Goal: Information Seeking & Learning: Learn about a topic

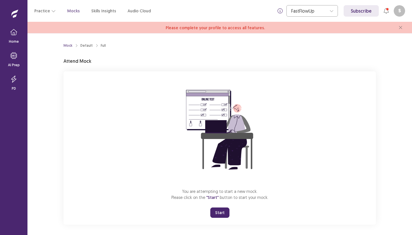
click at [218, 212] on button "Start" at bounding box center [219, 212] width 19 height 10
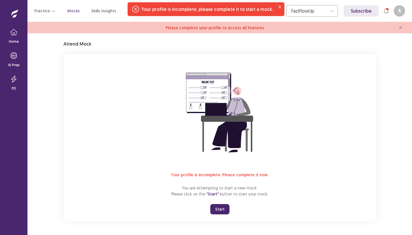
scroll to position [17, 0]
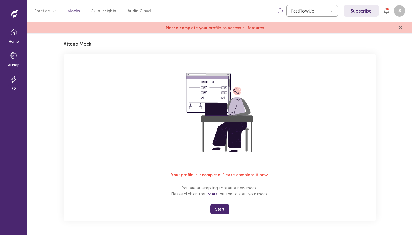
click at [397, 9] on button "S" at bounding box center [399, 10] width 11 height 11
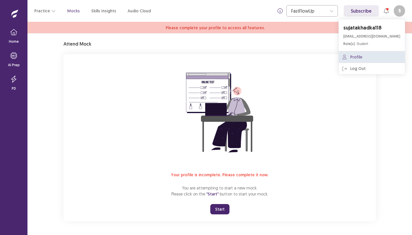
click at [370, 58] on link "Profile" at bounding box center [372, 56] width 66 height 11
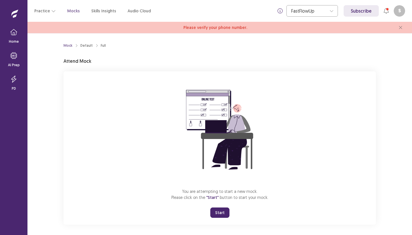
click at [221, 211] on button "Start" at bounding box center [219, 212] width 19 height 10
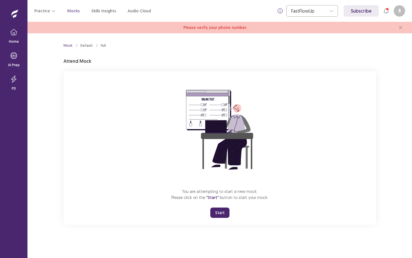
click at [222, 212] on button "Start" at bounding box center [219, 212] width 19 height 10
click at [221, 211] on button "Start" at bounding box center [219, 212] width 19 height 10
click at [220, 209] on button "Start" at bounding box center [219, 212] width 19 height 10
click at [223, 214] on button "Start" at bounding box center [219, 212] width 19 height 10
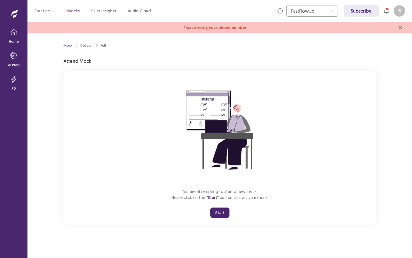
click at [223, 214] on button "Start" at bounding box center [219, 212] width 19 height 10
click at [238, 29] on span "Please verify your phone number." at bounding box center [216, 28] width 64 height 6
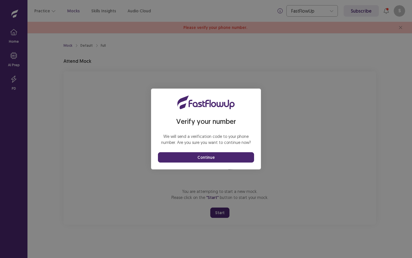
click at [227, 157] on button "Continue" at bounding box center [206, 157] width 96 height 10
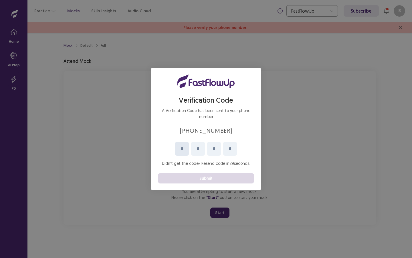
click at [184, 151] on input "Please enter your pin code" at bounding box center [182, 149] width 14 height 14
type input "*"
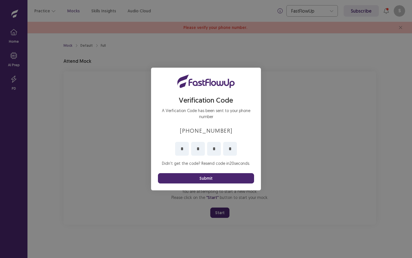
click at [221, 179] on button "Submit" at bounding box center [206, 178] width 96 height 10
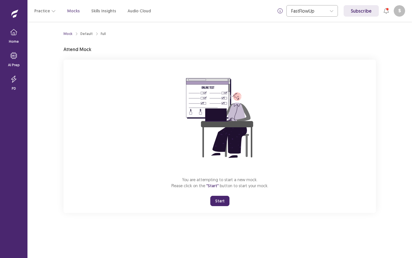
click at [221, 203] on button "Start" at bounding box center [219, 201] width 19 height 10
click at [220, 199] on button "Start" at bounding box center [219, 201] width 19 height 10
click at [222, 199] on button "Start" at bounding box center [219, 201] width 19 height 10
click at [387, 9] on div at bounding box center [388, 9] width 2 height 2
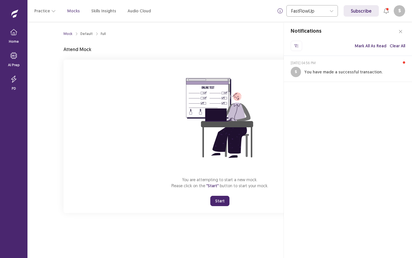
click at [400, 44] on button "Clear All" at bounding box center [397, 46] width 15 height 10
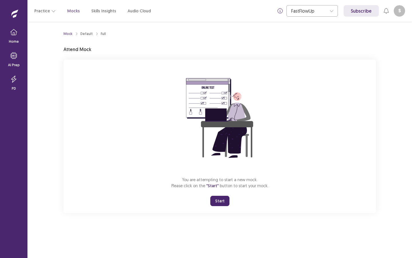
click at [221, 198] on button "Start" at bounding box center [219, 201] width 19 height 10
click at [222, 199] on button "Start" at bounding box center [219, 201] width 19 height 10
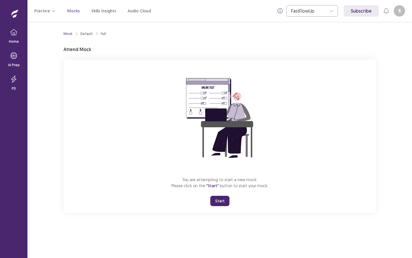
click at [222, 199] on button "Start" at bounding box center [219, 201] width 19 height 10
click at [10, 29] on icon "button" at bounding box center [13, 32] width 7 height 7
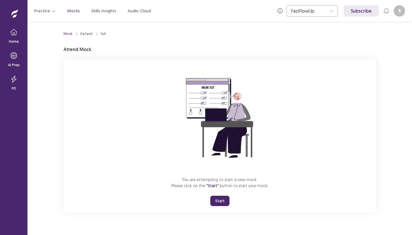
click at [225, 200] on button "Start" at bounding box center [219, 201] width 19 height 10
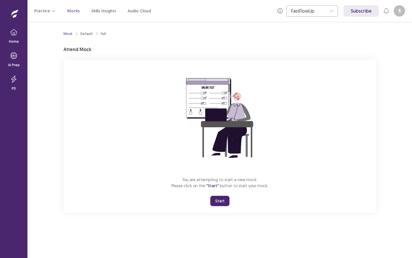
click at [223, 199] on button "Start" at bounding box center [219, 201] width 19 height 10
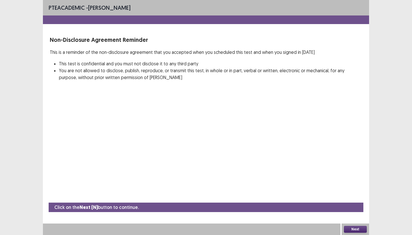
click at [355, 227] on button "Next" at bounding box center [355, 229] width 23 height 7
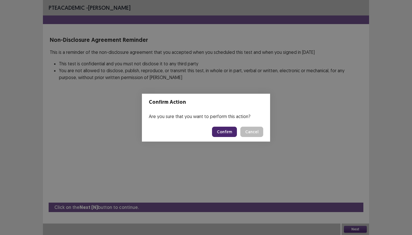
click at [226, 133] on button "Confirm" at bounding box center [224, 132] width 25 height 10
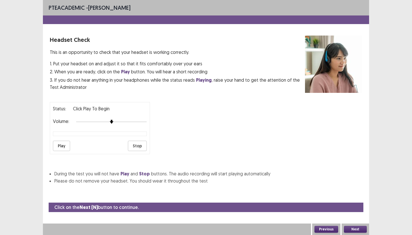
click at [58, 143] on button "Play" at bounding box center [61, 146] width 17 height 10
click at [57, 147] on button "Play" at bounding box center [61, 146] width 17 height 10
click at [106, 120] on div at bounding box center [111, 121] width 71 height 5
click at [65, 143] on button "Play" at bounding box center [61, 146] width 17 height 10
click at [101, 119] on div at bounding box center [111, 121] width 71 height 5
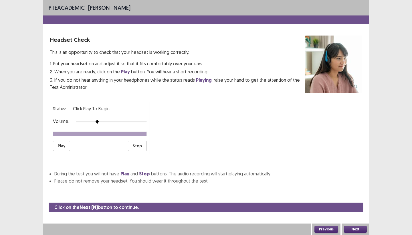
click at [65, 143] on button "Play" at bounding box center [61, 146] width 17 height 10
click at [140, 143] on button "Stop" at bounding box center [137, 146] width 19 height 10
click at [61, 143] on button "Play" at bounding box center [61, 146] width 17 height 10
click at [353, 228] on button "Next" at bounding box center [355, 229] width 23 height 7
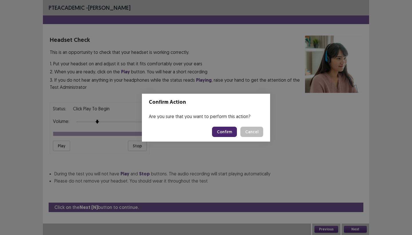
click at [227, 131] on button "Confirm" at bounding box center [224, 132] width 25 height 10
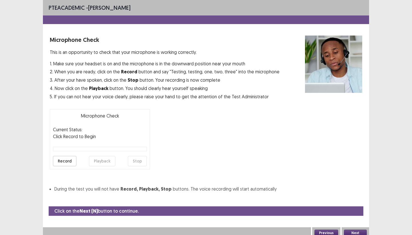
click at [70, 161] on button "Record" at bounding box center [64, 161] width 23 height 10
click at [142, 164] on button "Stop" at bounding box center [137, 161] width 19 height 10
click at [99, 162] on button "Playback" at bounding box center [102, 161] width 26 height 10
click at [103, 162] on button "Playback" at bounding box center [102, 161] width 26 height 10
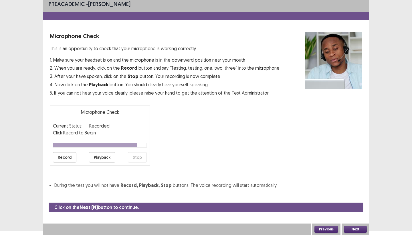
scroll to position [4, 0]
click at [348, 227] on button "Next" at bounding box center [355, 229] width 23 height 7
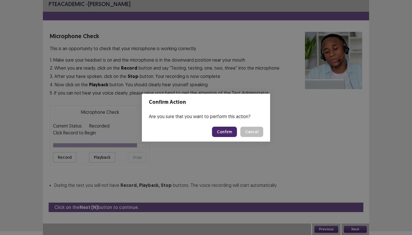
click at [234, 130] on button "Confirm" at bounding box center [224, 132] width 25 height 10
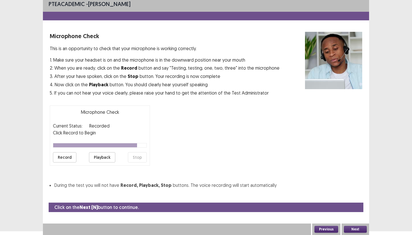
scroll to position [0, 0]
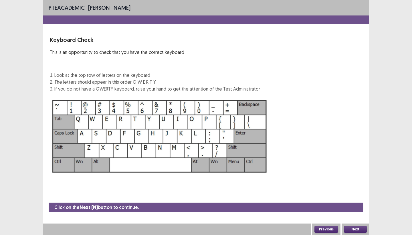
click at [353, 231] on button "Next" at bounding box center [355, 229] width 23 height 7
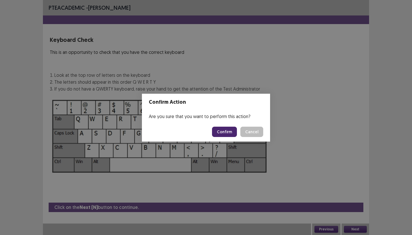
click at [230, 131] on button "Confirm" at bounding box center [224, 132] width 25 height 10
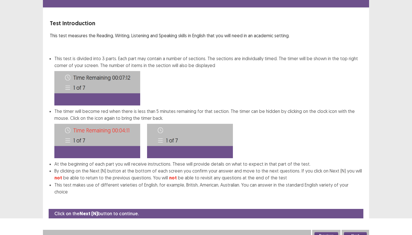
scroll to position [16, 0]
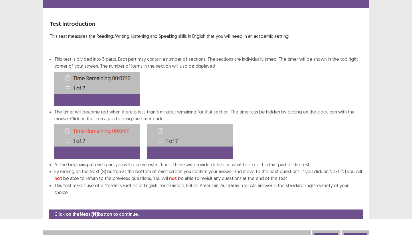
click at [359, 233] on button "Next" at bounding box center [355, 236] width 23 height 7
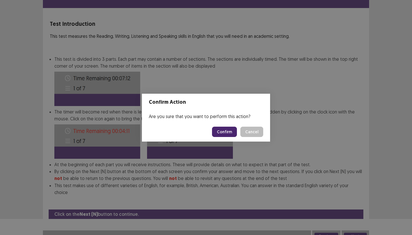
click at [229, 137] on footer "Confirm Cancel" at bounding box center [206, 131] width 128 height 19
click at [227, 132] on button "Confirm" at bounding box center [224, 132] width 25 height 10
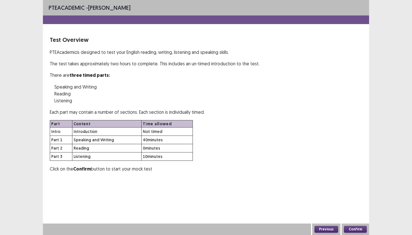
scroll to position [0, 0]
click at [353, 229] on button "Confirm" at bounding box center [355, 229] width 23 height 7
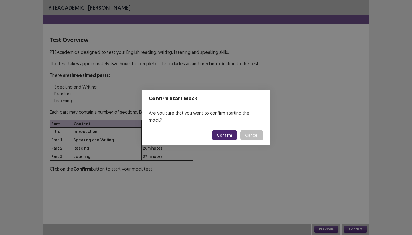
click at [224, 136] on button "Confirm" at bounding box center [224, 135] width 25 height 10
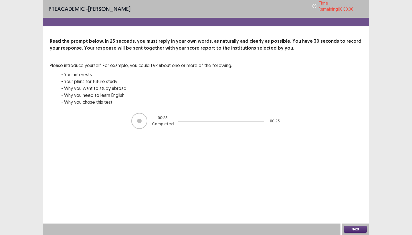
click at [359, 231] on button "Next" at bounding box center [355, 229] width 23 height 7
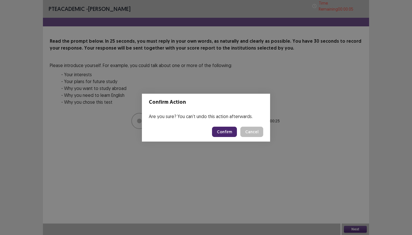
click at [226, 133] on button "Confirm" at bounding box center [224, 132] width 25 height 10
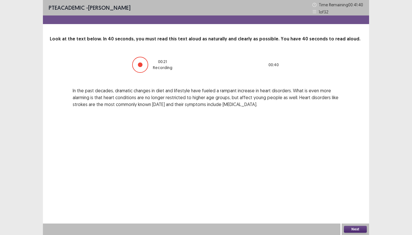
click at [142, 64] on div at bounding box center [140, 64] width 5 height 5
click at [357, 231] on button "Next" at bounding box center [355, 229] width 23 height 7
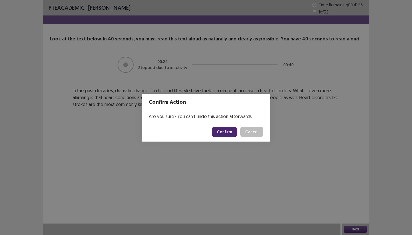
click at [235, 133] on button "Confirm" at bounding box center [224, 132] width 25 height 10
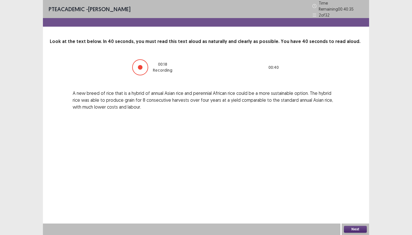
click at [141, 62] on div at bounding box center [140, 67] width 16 height 16
click at [353, 225] on div "Next" at bounding box center [355, 228] width 27 height 11
click at [353, 229] on button "Next" at bounding box center [355, 229] width 23 height 7
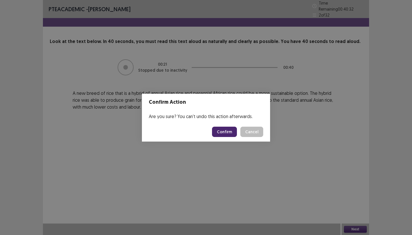
click at [231, 130] on button "Confirm" at bounding box center [224, 132] width 25 height 10
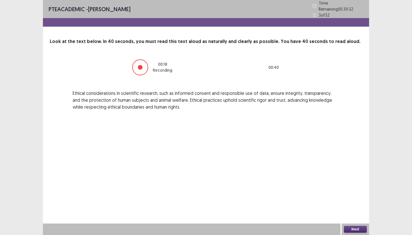
click at [143, 70] on div at bounding box center [140, 67] width 16 height 16
click at [356, 228] on button "Next" at bounding box center [355, 229] width 23 height 7
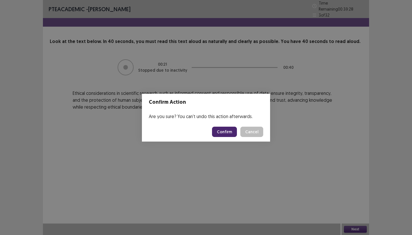
click at [232, 134] on button "Confirm" at bounding box center [224, 132] width 25 height 10
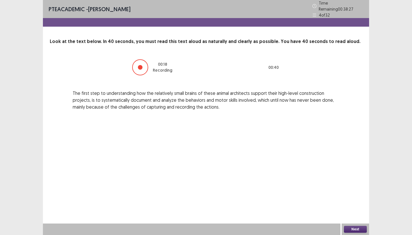
click at [357, 228] on button "Next" at bounding box center [355, 229] width 23 height 7
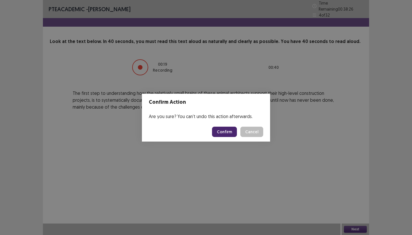
click at [228, 134] on button "Confirm" at bounding box center [224, 132] width 25 height 10
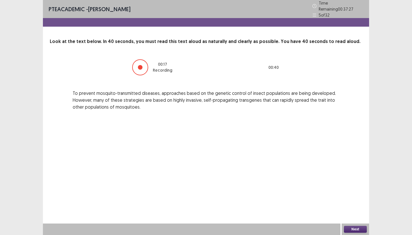
click at [360, 229] on button "Next" at bounding box center [355, 229] width 23 height 7
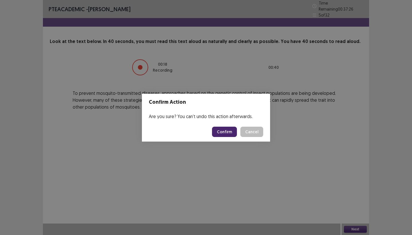
click at [229, 128] on button "Confirm" at bounding box center [224, 132] width 25 height 10
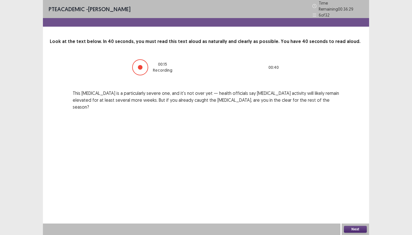
click at [353, 227] on button "Next" at bounding box center [355, 229] width 23 height 7
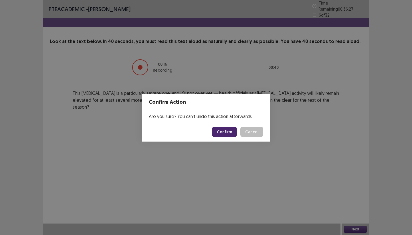
click at [228, 131] on button "Confirm" at bounding box center [224, 132] width 25 height 10
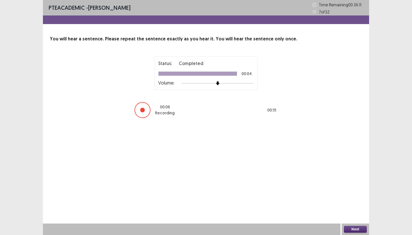
click at [146, 117] on div "00 : 06 Recording 00 : 15" at bounding box center [206, 109] width 143 height 17
click at [145, 114] on div at bounding box center [143, 110] width 16 height 16
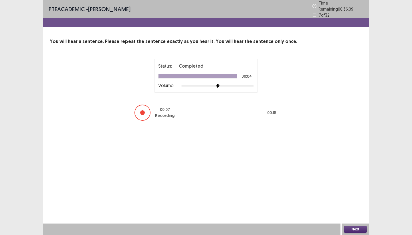
click at [358, 229] on button "Next" at bounding box center [355, 229] width 23 height 7
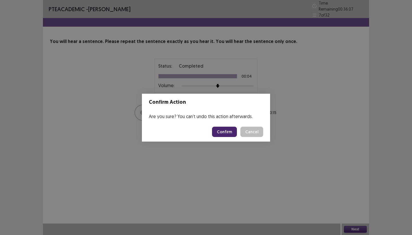
click at [228, 127] on button "Confirm" at bounding box center [224, 132] width 25 height 10
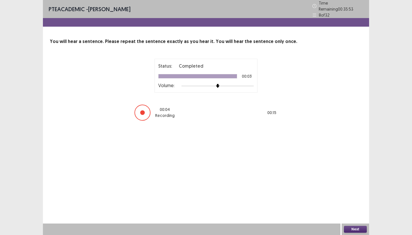
click at [359, 231] on button "Next" at bounding box center [355, 229] width 23 height 7
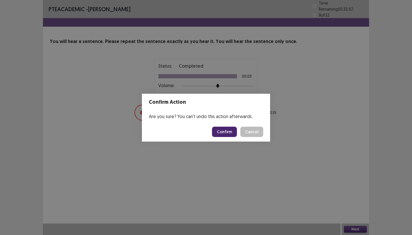
click at [225, 131] on button "Confirm" at bounding box center [224, 132] width 25 height 10
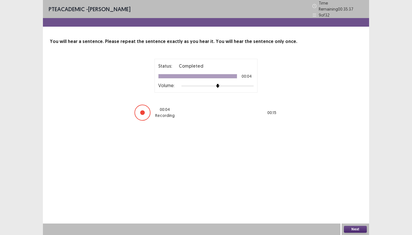
click at [359, 227] on button "Next" at bounding box center [355, 229] width 23 height 7
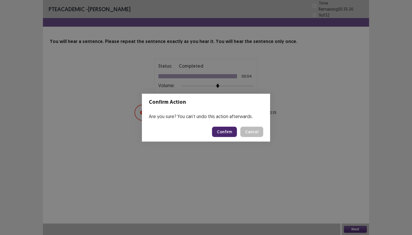
click at [234, 133] on button "Confirm" at bounding box center [224, 132] width 25 height 10
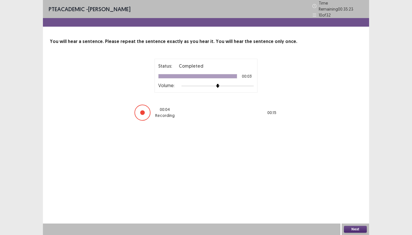
click at [367, 229] on div "Next" at bounding box center [355, 228] width 27 height 11
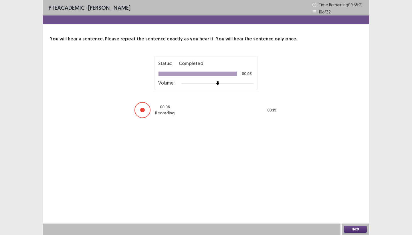
click at [361, 227] on button "Next" at bounding box center [355, 229] width 23 height 7
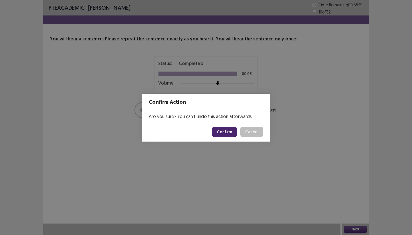
click at [229, 132] on button "Confirm" at bounding box center [224, 132] width 25 height 10
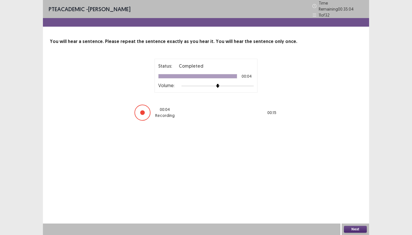
click at [355, 228] on button "Next" at bounding box center [355, 229] width 23 height 7
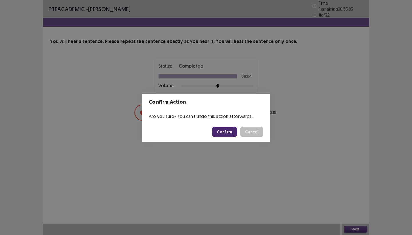
click at [234, 133] on button "Confirm" at bounding box center [224, 132] width 25 height 10
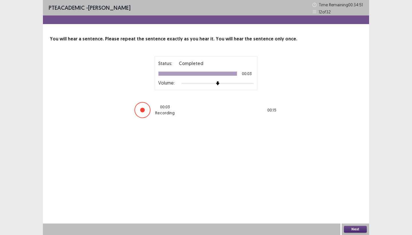
click at [358, 230] on button "Next" at bounding box center [355, 229] width 23 height 7
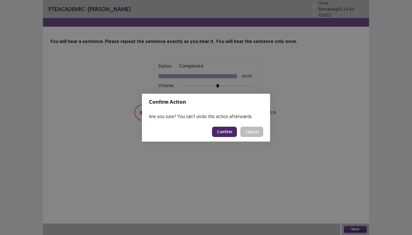
click at [224, 129] on button "Confirm" at bounding box center [224, 132] width 25 height 10
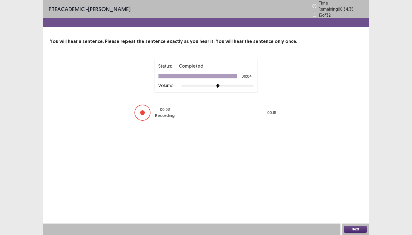
click at [351, 228] on button "Next" at bounding box center [355, 229] width 23 height 7
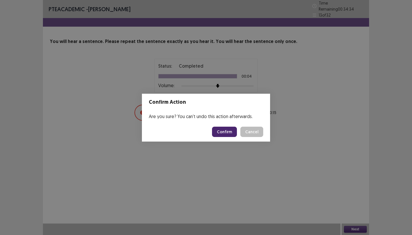
click at [228, 133] on button "Confirm" at bounding box center [224, 132] width 25 height 10
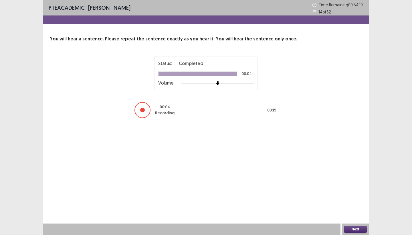
click at [355, 229] on button "Next" at bounding box center [355, 229] width 23 height 7
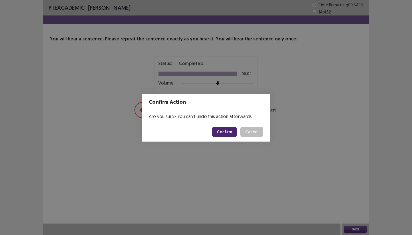
click at [229, 134] on button "Confirm" at bounding box center [224, 132] width 25 height 10
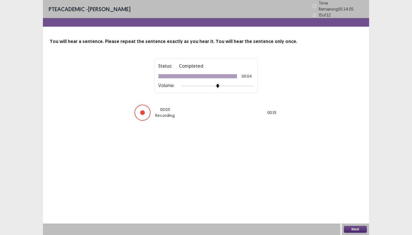
click at [356, 227] on button "Next" at bounding box center [355, 229] width 23 height 7
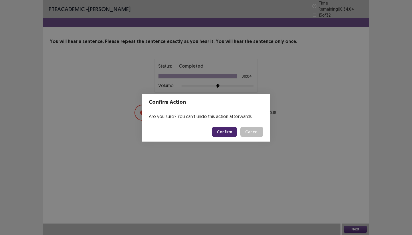
click at [231, 133] on button "Confirm" at bounding box center [224, 132] width 25 height 10
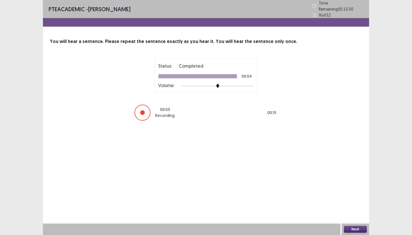
click at [357, 228] on button "Next" at bounding box center [355, 229] width 23 height 7
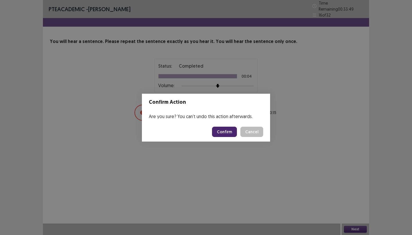
click at [234, 135] on button "Confirm" at bounding box center [224, 132] width 25 height 10
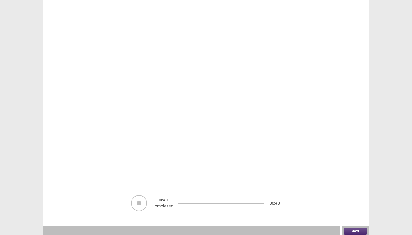
scroll to position [68, 0]
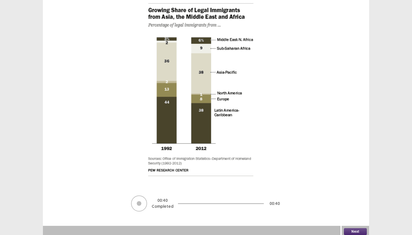
click at [357, 228] on button "Next" at bounding box center [355, 231] width 23 height 7
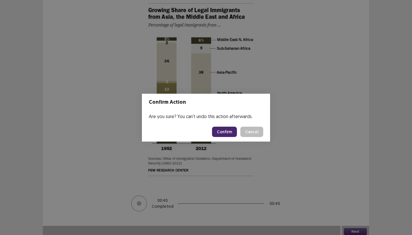
click at [230, 132] on button "Confirm" at bounding box center [224, 132] width 25 height 10
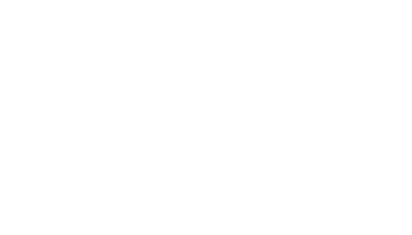
scroll to position [0, 0]
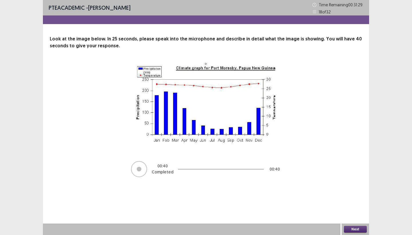
click at [349, 229] on button "Next" at bounding box center [355, 229] width 23 height 7
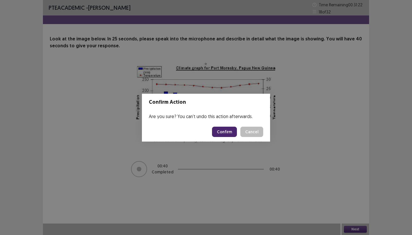
click at [235, 132] on button "Confirm" at bounding box center [224, 132] width 25 height 10
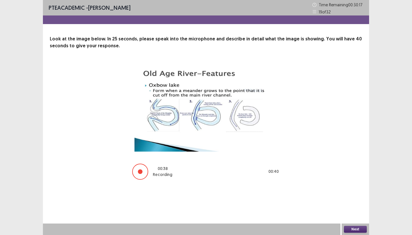
click at [353, 231] on button "Next" at bounding box center [355, 229] width 23 height 7
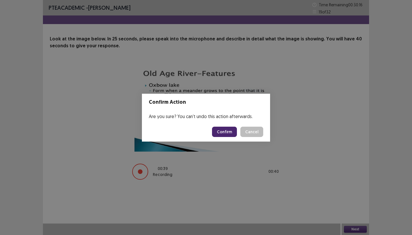
click at [227, 127] on button "Confirm" at bounding box center [224, 132] width 25 height 10
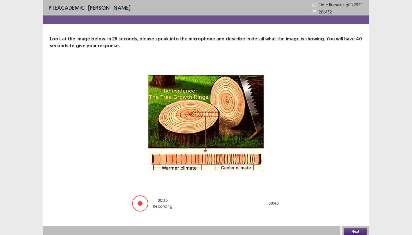
click at [351, 229] on button "Next" at bounding box center [355, 231] width 23 height 7
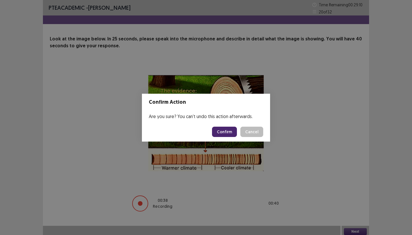
click at [223, 130] on button "Confirm" at bounding box center [224, 132] width 25 height 10
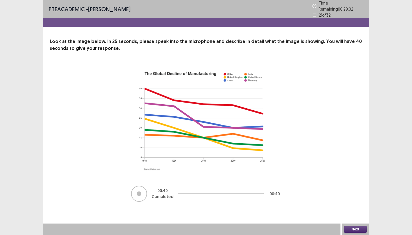
click at [361, 230] on button "Next" at bounding box center [355, 229] width 23 height 7
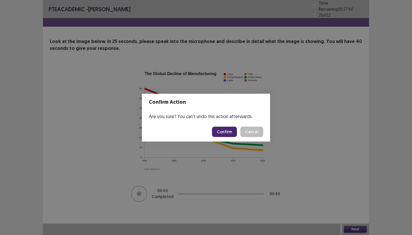
click at [232, 133] on button "Confirm" at bounding box center [224, 132] width 25 height 10
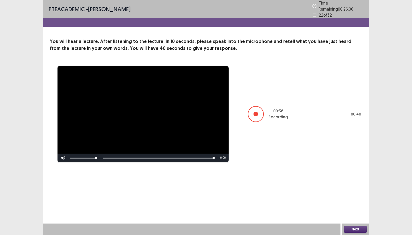
click at [362, 227] on button "Next" at bounding box center [355, 229] width 23 height 7
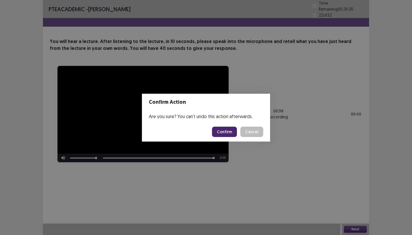
click at [223, 132] on button "Confirm" at bounding box center [224, 132] width 25 height 10
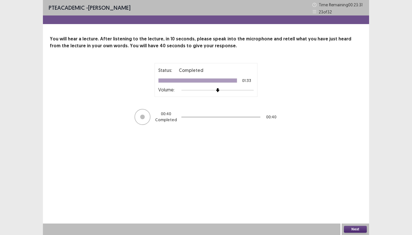
click at [354, 229] on button "Next" at bounding box center [355, 229] width 23 height 7
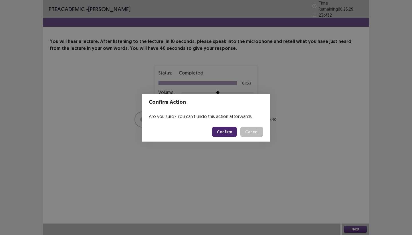
click at [222, 129] on button "Confirm" at bounding box center [224, 132] width 25 height 10
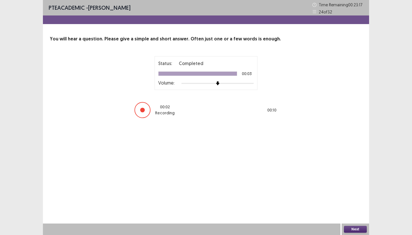
click at [358, 228] on button "Next" at bounding box center [355, 229] width 23 height 7
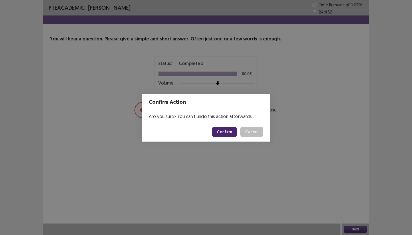
click at [235, 133] on button "Confirm" at bounding box center [224, 132] width 25 height 10
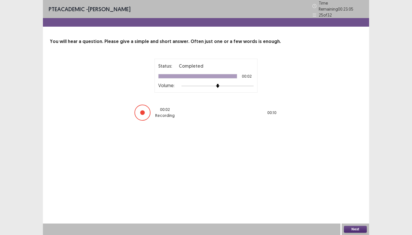
click at [364, 231] on button "Next" at bounding box center [355, 229] width 23 height 7
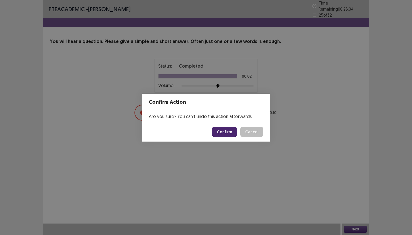
click at [225, 134] on button "Confirm" at bounding box center [224, 132] width 25 height 10
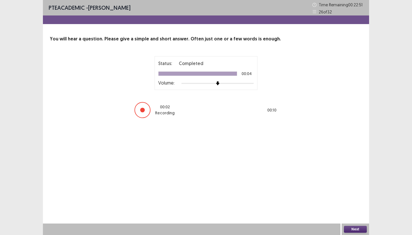
click at [351, 227] on button "Next" at bounding box center [355, 229] width 23 height 7
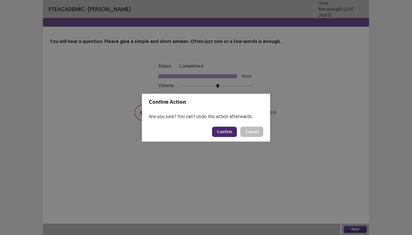
click at [224, 128] on button "Confirm" at bounding box center [224, 132] width 25 height 10
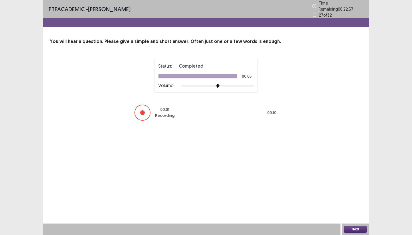
click at [361, 227] on button "Next" at bounding box center [355, 229] width 23 height 7
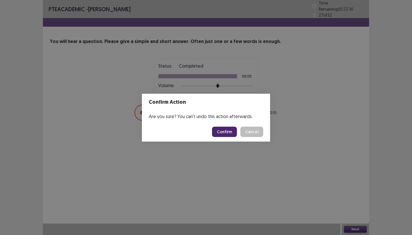
click at [228, 134] on button "Confirm" at bounding box center [224, 132] width 25 height 10
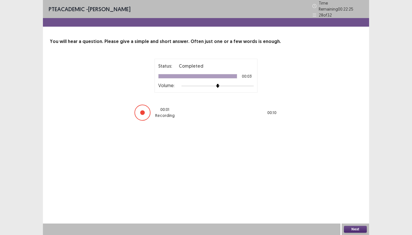
click at [355, 228] on button "Next" at bounding box center [355, 229] width 23 height 7
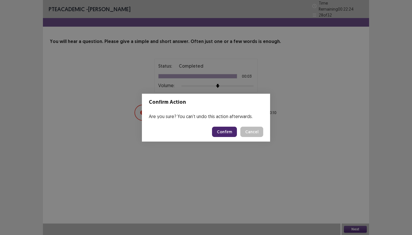
click at [231, 134] on button "Confirm" at bounding box center [224, 132] width 25 height 10
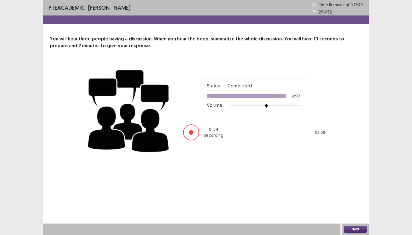
click at [357, 229] on button "Next" at bounding box center [355, 229] width 23 height 7
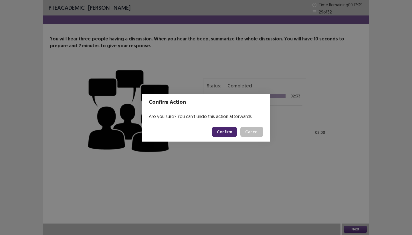
click at [229, 132] on button "Confirm" at bounding box center [224, 132] width 25 height 10
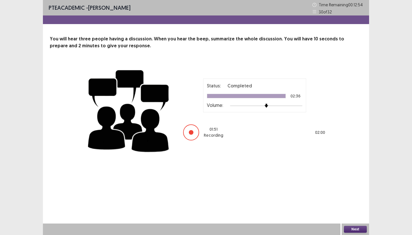
click at [189, 128] on div at bounding box center [191, 132] width 16 height 16
click at [357, 229] on button "Next" at bounding box center [355, 229] width 23 height 7
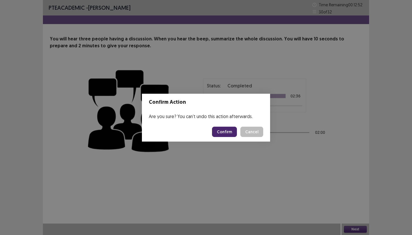
click at [233, 131] on button "Confirm" at bounding box center [224, 132] width 25 height 10
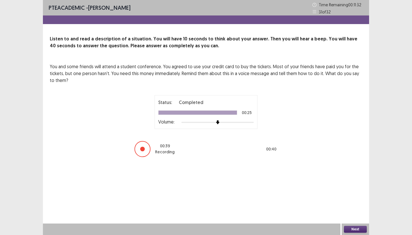
click at [355, 229] on button "Next" at bounding box center [355, 229] width 23 height 7
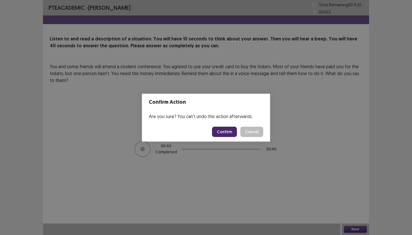
click at [233, 134] on button "Confirm" at bounding box center [224, 132] width 25 height 10
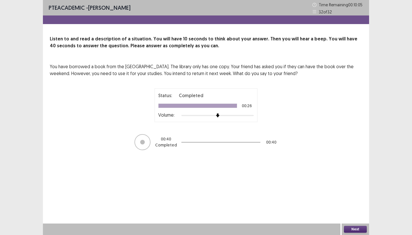
click at [361, 229] on button "Next" at bounding box center [355, 229] width 23 height 7
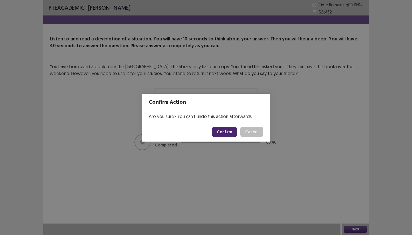
click at [230, 131] on button "Confirm" at bounding box center [224, 132] width 25 height 10
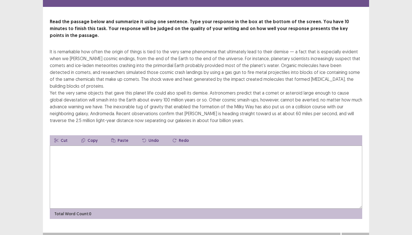
scroll to position [19, 0]
drag, startPoint x: 72, startPoint y: 101, endPoint x: 80, endPoint y: 104, distance: 8.7
click at [80, 104] on div "It is remarkable how often the origin of things is tied to the very same phenom…" at bounding box center [206, 86] width 313 height 76
drag, startPoint x: 80, startPoint y: 104, endPoint x: 101, endPoint y: 119, distance: 26.1
click at [102, 119] on div "Read the passage below and summarize it using one sentence. Type your response …" at bounding box center [206, 119] width 326 height 200
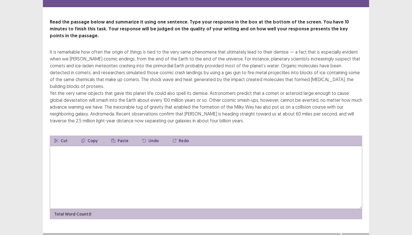
click at [88, 135] on button "Copy" at bounding box center [89, 140] width 25 height 10
click at [85, 108] on div "It is remarkable how often the origin of things is tied to the very same phenom…" at bounding box center [206, 86] width 313 height 76
click at [66, 135] on button "Cut" at bounding box center [61, 140] width 22 height 10
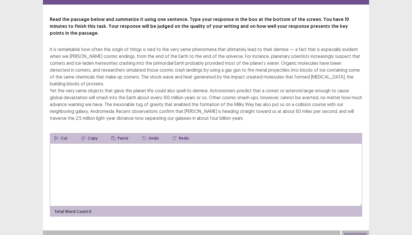
click at [69, 155] on textarea at bounding box center [206, 174] width 313 height 63
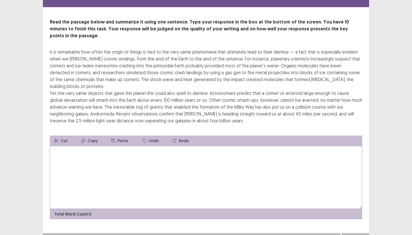
click at [89, 172] on textarea at bounding box center [206, 177] width 313 height 63
click at [65, 135] on button "Cut" at bounding box center [61, 140] width 22 height 10
click at [61, 135] on button "Cut" at bounding box center [61, 140] width 22 height 10
click at [56, 139] on icon "button" at bounding box center [56, 141] width 4 height 4
type textarea "*"
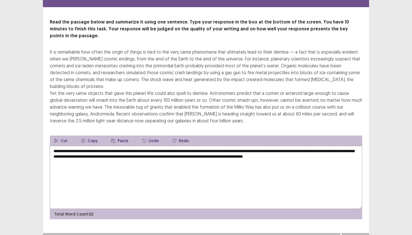
type textarea "**********"
click at [347, 235] on button "Next" at bounding box center [355, 238] width 23 height 7
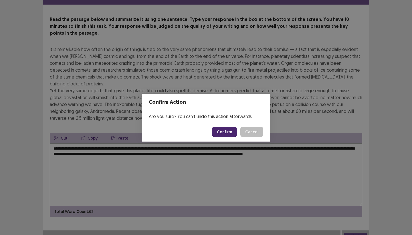
click at [223, 133] on button "Confirm" at bounding box center [224, 132] width 25 height 10
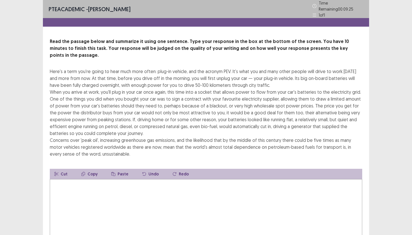
click at [110, 184] on textarea at bounding box center [206, 210] width 313 height 63
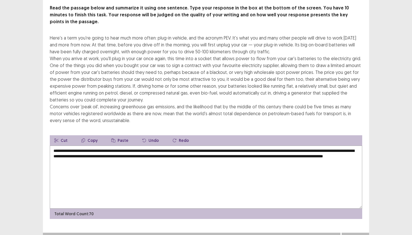
scroll to position [33, 0]
type textarea "**********"
click at [361, 235] on button "Next" at bounding box center [355, 238] width 23 height 7
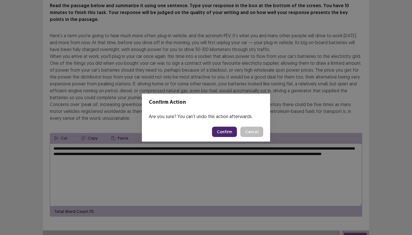
click at [227, 133] on button "Confirm" at bounding box center [224, 132] width 25 height 10
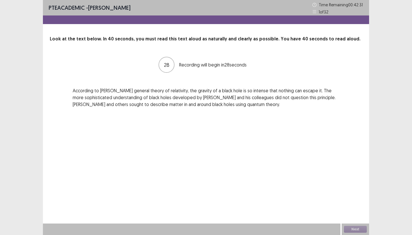
scroll to position [0, 0]
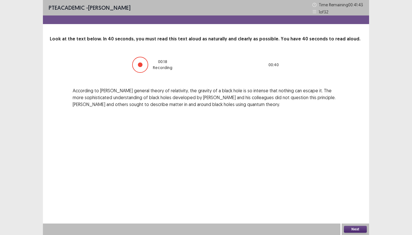
click at [351, 228] on button "Next" at bounding box center [355, 229] width 23 height 7
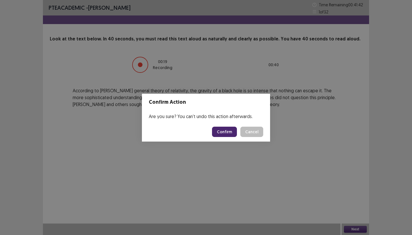
click at [228, 133] on button "Confirm" at bounding box center [224, 132] width 25 height 10
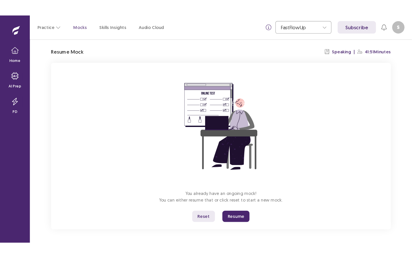
scroll to position [17, 0]
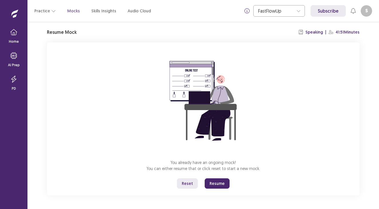
click at [218, 180] on button "Resume" at bounding box center [217, 183] width 25 height 10
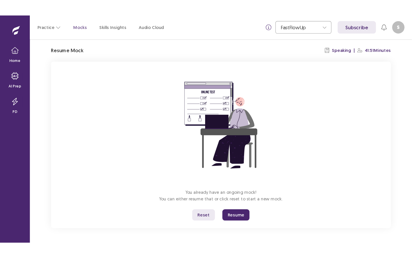
scroll to position [0, 0]
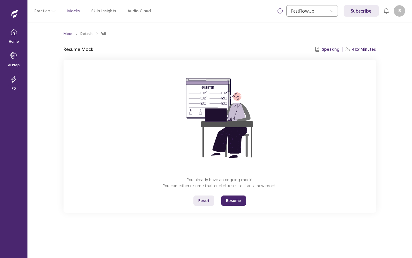
click at [231, 198] on button "Resume" at bounding box center [233, 200] width 25 height 10
click at [234, 203] on button "Resume" at bounding box center [233, 200] width 25 height 10
click at [234, 199] on button "Resume" at bounding box center [233, 200] width 25 height 10
click at [234, 198] on button "Resume" at bounding box center [233, 200] width 25 height 10
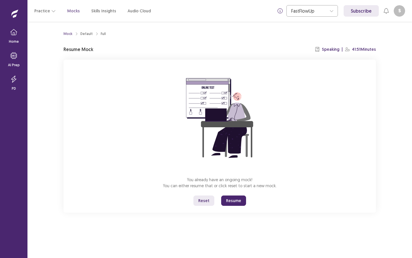
click at [228, 202] on button "Resume" at bounding box center [233, 200] width 25 height 10
click at [237, 201] on button "Resume" at bounding box center [233, 200] width 25 height 10
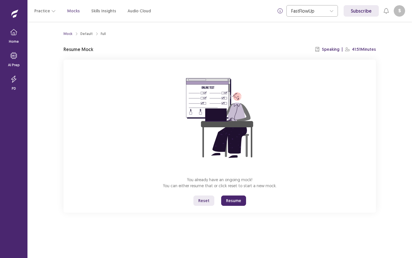
click at [237, 201] on button "Resume" at bounding box center [233, 200] width 25 height 10
click at [231, 200] on button "Resume" at bounding box center [233, 200] width 25 height 10
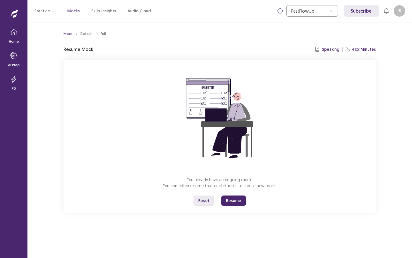
click at [231, 200] on button "Resume" at bounding box center [233, 200] width 25 height 10
click at [235, 201] on button "Resume" at bounding box center [233, 200] width 25 height 10
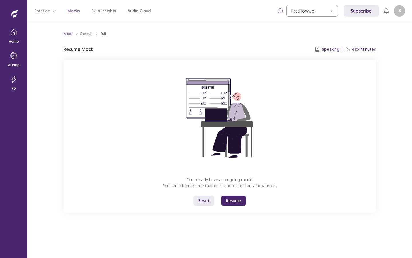
click at [235, 201] on button "Resume" at bounding box center [233, 200] width 25 height 10
click at [207, 201] on button "Reset" at bounding box center [204, 200] width 21 height 10
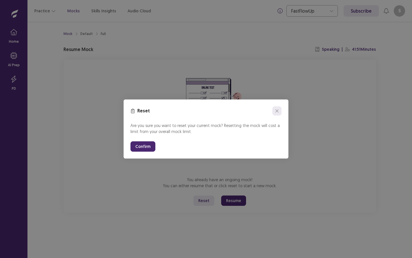
click at [277, 112] on icon "close" at bounding box center [276, 110] width 3 height 3
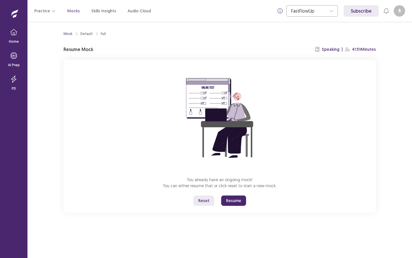
click at [234, 201] on button "Resume" at bounding box center [233, 200] width 25 height 10
click at [324, 14] on div at bounding box center [310, 11] width 36 height 6
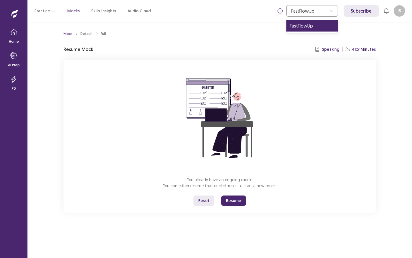
click at [247, 81] on img at bounding box center [219, 117] width 103 height 103
click at [232, 198] on button "Resume" at bounding box center [233, 200] width 25 height 10
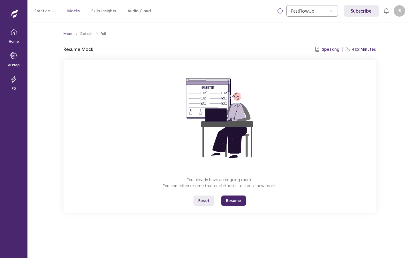
drag, startPoint x: 232, startPoint y: 198, endPoint x: 230, endPoint y: 204, distance: 5.8
click at [230, 200] on button "Resume" at bounding box center [233, 200] width 25 height 10
click at [250, 192] on div "You already have an ongoing mock! You can either resume that or click reset to …" at bounding box center [220, 136] width 313 height 153
click at [367, 51] on p "41:51 Minutes" at bounding box center [364, 49] width 24 height 6
click at [337, 47] on p "Speaking" at bounding box center [330, 49] width 17 height 6
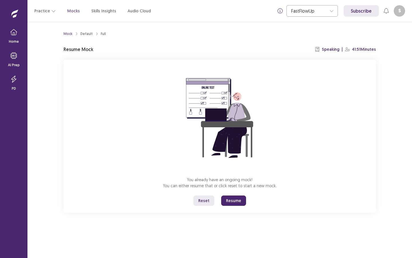
click at [328, 55] on div "Mock Default Full Resume Mock Speaking | 41:51 Minutes You already have an ongo…" at bounding box center [220, 121] width 313 height 184
click at [204, 196] on button "Reset" at bounding box center [204, 200] width 21 height 10
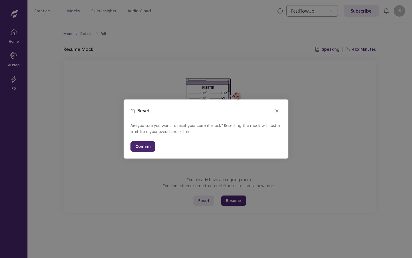
click at [147, 147] on button "Confirm" at bounding box center [143, 146] width 25 height 10
click at [146, 147] on button "Confirm" at bounding box center [143, 146] width 25 height 10
click at [145, 149] on button "Confirm" at bounding box center [143, 146] width 25 height 10
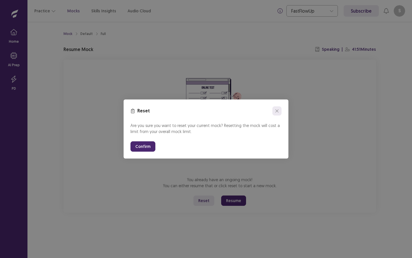
click at [278, 113] on button "close" at bounding box center [277, 110] width 9 height 9
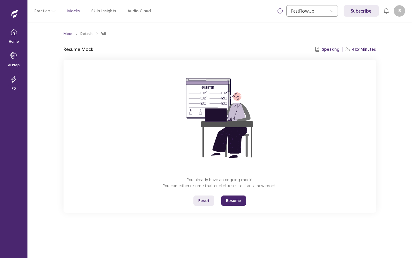
click at [240, 200] on button "Resume" at bounding box center [233, 200] width 25 height 10
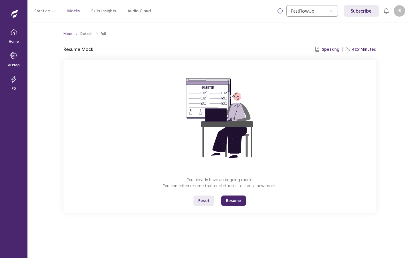
click at [240, 200] on button "Resume" at bounding box center [233, 200] width 25 height 10
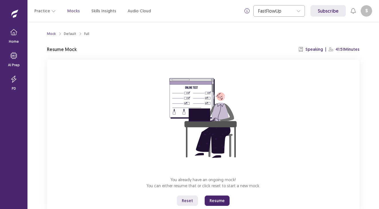
click at [218, 200] on button "Resume" at bounding box center [217, 200] width 25 height 10
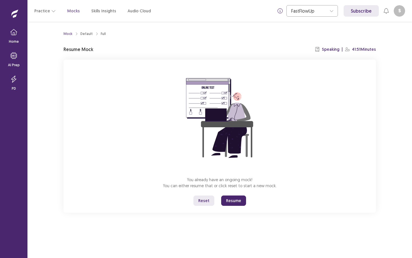
click at [234, 198] on button "Resume" at bounding box center [233, 200] width 25 height 10
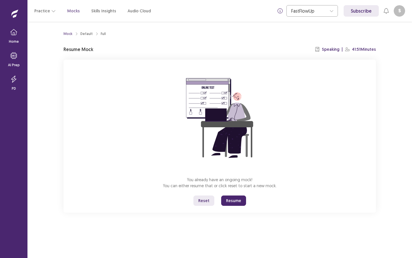
click at [234, 198] on button "Resume" at bounding box center [233, 200] width 25 height 10
click at [234, 197] on button "Resume" at bounding box center [233, 200] width 25 height 10
drag, startPoint x: 234, startPoint y: 197, endPoint x: 234, endPoint y: 194, distance: 2.9
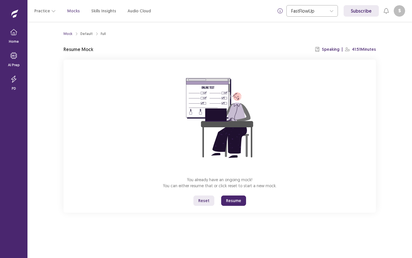
click at [234, 194] on div "You already have an ongoing mock! You can either resume that or click reset to …" at bounding box center [220, 136] width 313 height 153
click at [232, 197] on button "Resume" at bounding box center [233, 200] width 25 height 10
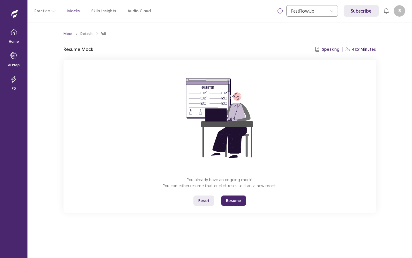
click at [232, 197] on button "Resume" at bounding box center [233, 200] width 25 height 10
click at [232, 196] on button "Resume" at bounding box center [233, 200] width 25 height 10
click at [231, 194] on div "You already have an ongoing mock! You can either resume that or click reset to …" at bounding box center [220, 136] width 313 height 153
click at [235, 199] on button "Resume" at bounding box center [233, 200] width 25 height 10
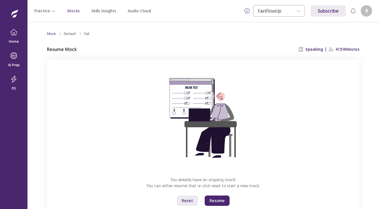
click at [223, 200] on button "Resume" at bounding box center [217, 200] width 25 height 10
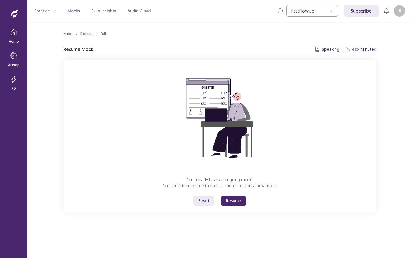
click at [70, 11] on p "Mocks" at bounding box center [73, 11] width 13 height 6
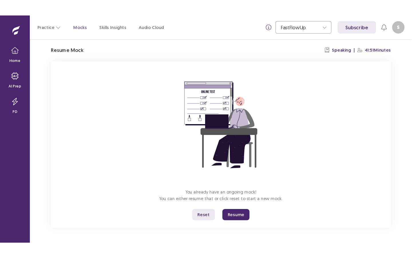
scroll to position [17, 0]
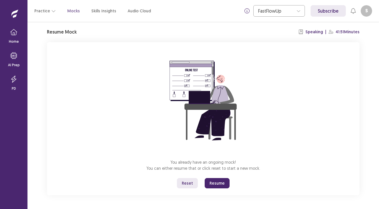
click at [214, 182] on button "Resume" at bounding box center [217, 183] width 25 height 10
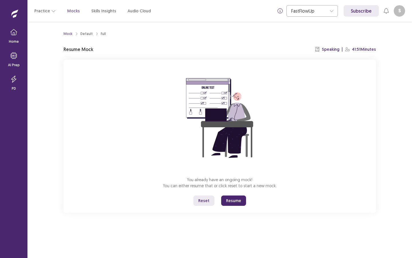
scroll to position [0, 0]
click at [233, 201] on button "Resume" at bounding box center [233, 200] width 25 height 10
click at [206, 198] on button "Reset" at bounding box center [204, 200] width 21 height 10
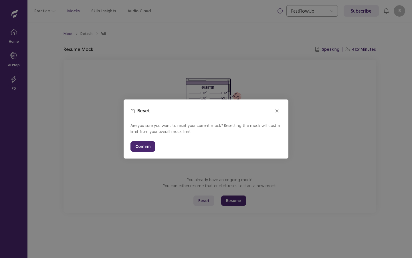
click at [145, 142] on button "Confirm" at bounding box center [143, 146] width 25 height 10
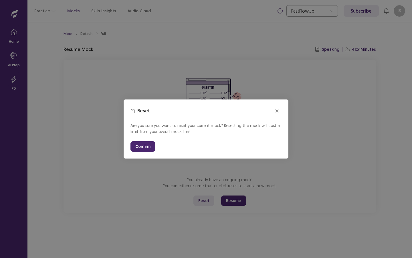
click at [145, 142] on button "Confirm" at bounding box center [143, 146] width 25 height 10
click at [145, 143] on button "Confirm" at bounding box center [143, 146] width 25 height 10
click at [143, 145] on button "Confirm" at bounding box center [143, 146] width 25 height 10
click at [277, 109] on button "close" at bounding box center [277, 110] width 9 height 9
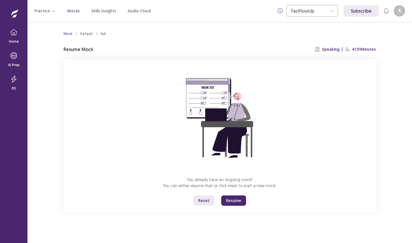
click at [236, 204] on button "Resume" at bounding box center [233, 200] width 25 height 10
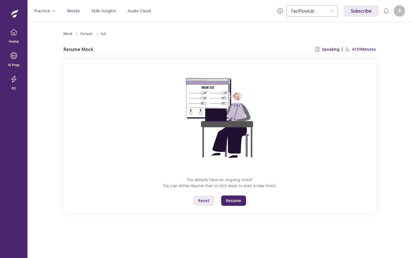
click at [239, 193] on div "You already have an ongoing mock! You can either resume that or click reset to …" at bounding box center [220, 136] width 313 height 153
click at [229, 200] on button "Resume" at bounding box center [233, 200] width 25 height 10
click at [201, 201] on button "Reset" at bounding box center [204, 200] width 21 height 10
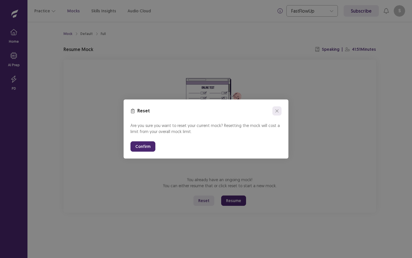
click at [278, 108] on button "close" at bounding box center [277, 110] width 9 height 9
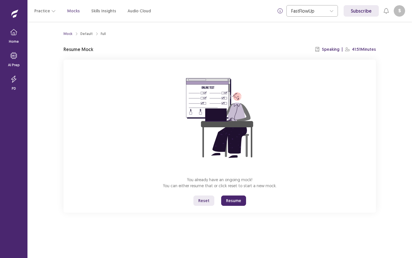
click at [235, 196] on button "Resume" at bounding box center [233, 200] width 25 height 10
click at [231, 199] on button "Resume" at bounding box center [233, 200] width 25 height 10
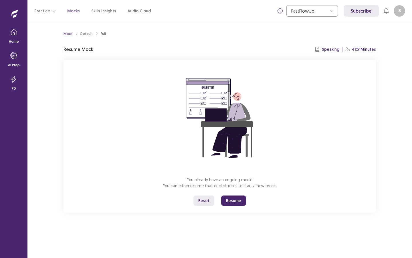
click at [231, 199] on button "Resume" at bounding box center [233, 200] width 25 height 10
click at [208, 202] on button "Reset" at bounding box center [204, 200] width 21 height 10
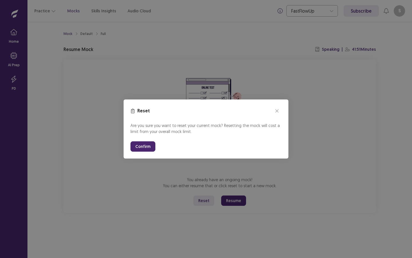
click at [153, 145] on button "Confirm" at bounding box center [143, 146] width 25 height 10
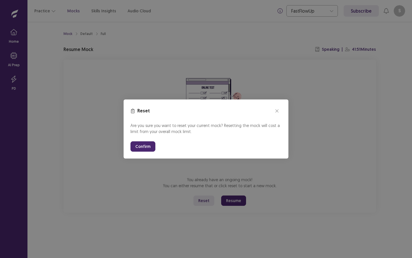
drag, startPoint x: 153, startPoint y: 145, endPoint x: 152, endPoint y: 148, distance: 3.3
click at [154, 144] on button "Confirm" at bounding box center [143, 146] width 25 height 10
click at [132, 146] on button "Confirm" at bounding box center [143, 146] width 25 height 10
click at [174, 146] on div "Are you sure you want to reset your current mock? Resetting the mock will cost …" at bounding box center [206, 136] width 151 height 29
click at [149, 144] on button "Confirm" at bounding box center [143, 146] width 25 height 10
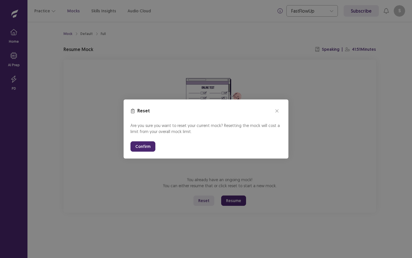
click at [149, 144] on button "Confirm" at bounding box center [143, 146] width 25 height 10
click at [279, 107] on button "close" at bounding box center [277, 110] width 9 height 9
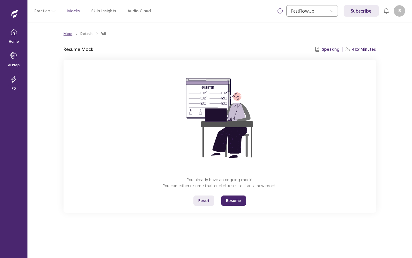
click at [70, 31] on div "Mock" at bounding box center [68, 33] width 9 height 5
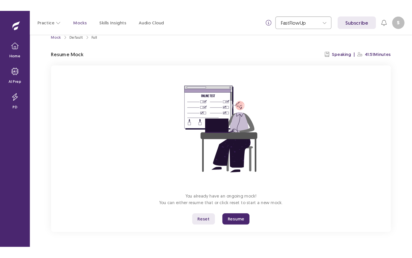
scroll to position [9, 0]
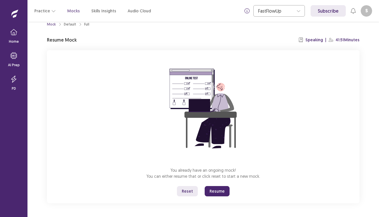
click at [217, 189] on button "Resume" at bounding box center [217, 191] width 25 height 10
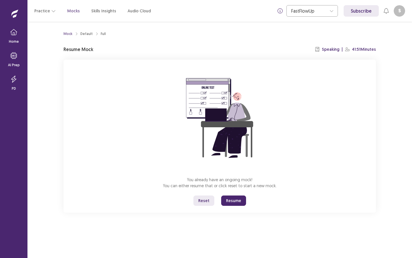
scroll to position [0, 0]
click at [235, 195] on button "Resume" at bounding box center [233, 200] width 25 height 10
click at [235, 201] on button "Resume" at bounding box center [233, 200] width 25 height 10
click at [210, 198] on button "Reset" at bounding box center [204, 200] width 21 height 10
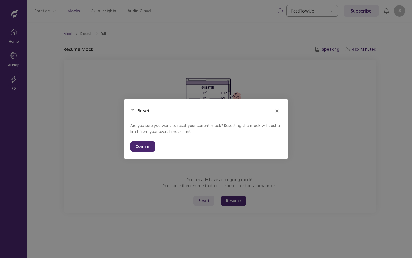
click at [142, 113] on p "Reset" at bounding box center [143, 110] width 13 height 7
click at [131, 109] on icon at bounding box center [133, 111] width 5 height 5
click at [133, 110] on icon at bounding box center [132, 111] width 3 height 5
click at [146, 150] on button "Confirm" at bounding box center [143, 146] width 25 height 10
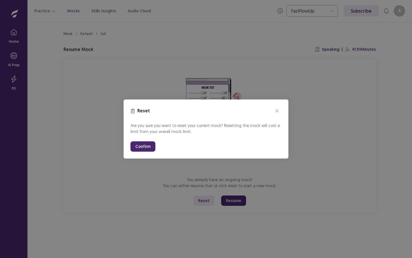
click at [147, 145] on button "Confirm" at bounding box center [143, 146] width 25 height 10
click at [149, 144] on button "Confirm" at bounding box center [143, 146] width 25 height 10
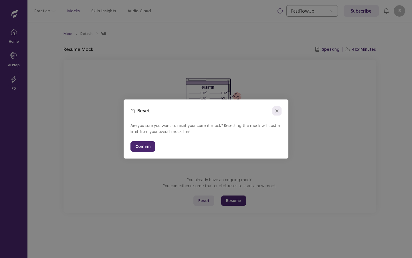
click at [278, 107] on button "close" at bounding box center [277, 110] width 9 height 9
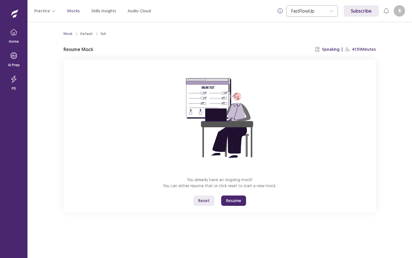
click at [367, 16] on link "Subscribe" at bounding box center [361, 10] width 35 height 11
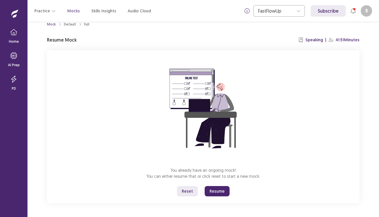
scroll to position [9, 0]
click at [84, 24] on div "Full" at bounding box center [86, 24] width 5 height 5
click at [50, 24] on div "Mock" at bounding box center [51, 24] width 9 height 5
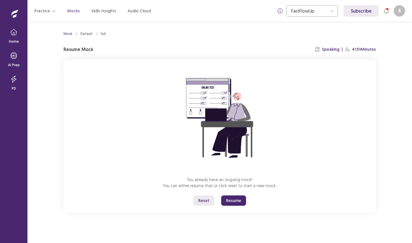
click at [229, 198] on button "Resume" at bounding box center [233, 200] width 25 height 10
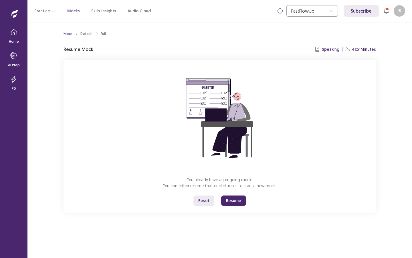
click at [237, 196] on button "Resume" at bounding box center [233, 200] width 25 height 10
click at [235, 194] on div "You already have an ongoing mock! You can either resume that or click reset to …" at bounding box center [220, 136] width 313 height 153
click at [235, 200] on button "Resume" at bounding box center [233, 200] width 25 height 10
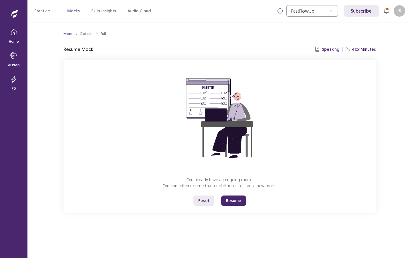
click at [385, 13] on icon at bounding box center [387, 11] width 6 height 6
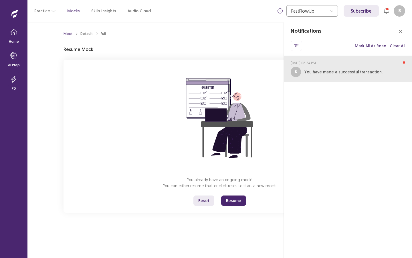
click at [351, 70] on p "You have made a successful transaction." at bounding box center [344, 72] width 78 height 6
